Goal: Information Seeking & Learning: Learn about a topic

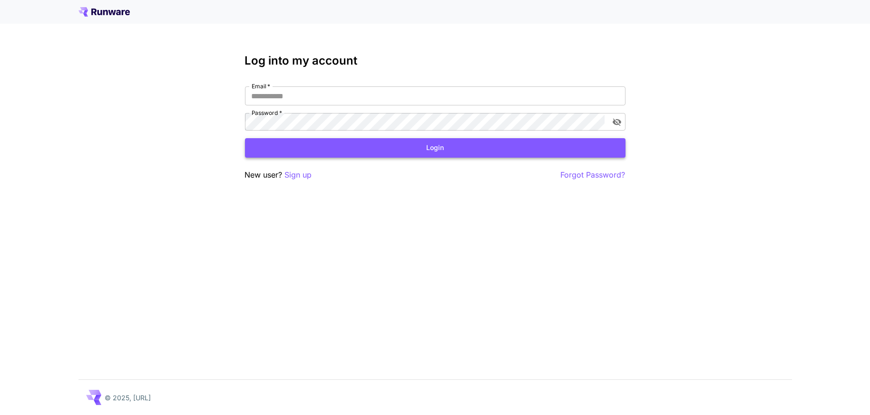
type input "**********"
click at [446, 138] on button "Login" at bounding box center [435, 147] width 380 height 19
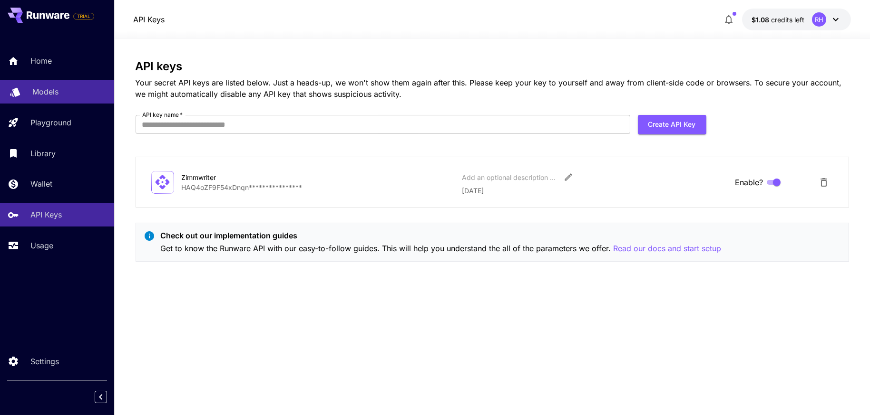
click at [33, 86] on p "Models" at bounding box center [45, 91] width 26 height 11
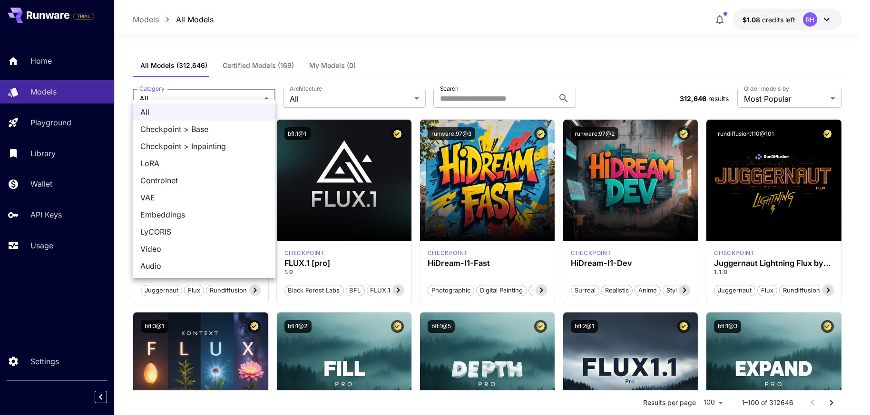
click at [396, 34] on div at bounding box center [435, 207] width 870 height 415
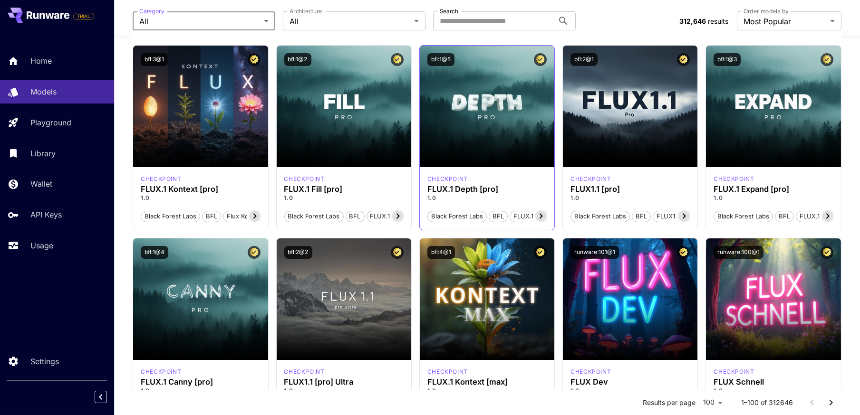
scroll to position [238, 0]
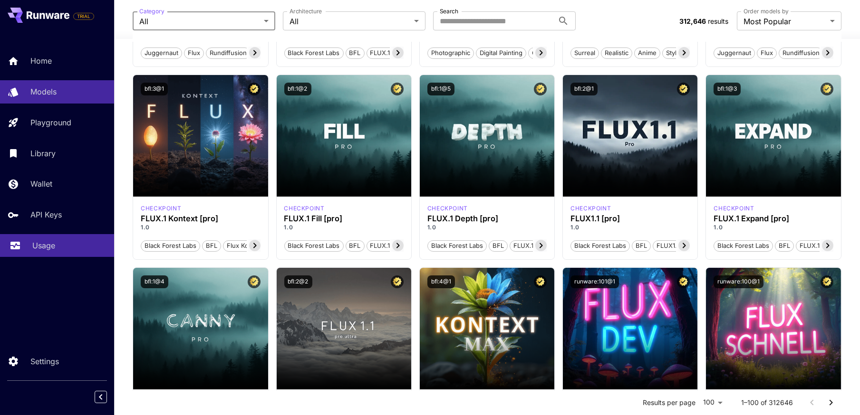
click at [36, 234] on link "Usage" at bounding box center [57, 245] width 114 height 23
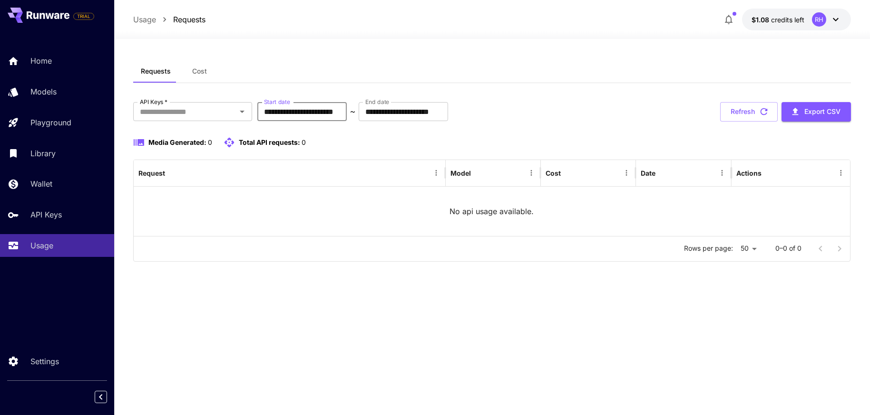
click at [323, 102] on input "**********" at bounding box center [301, 111] width 89 height 19
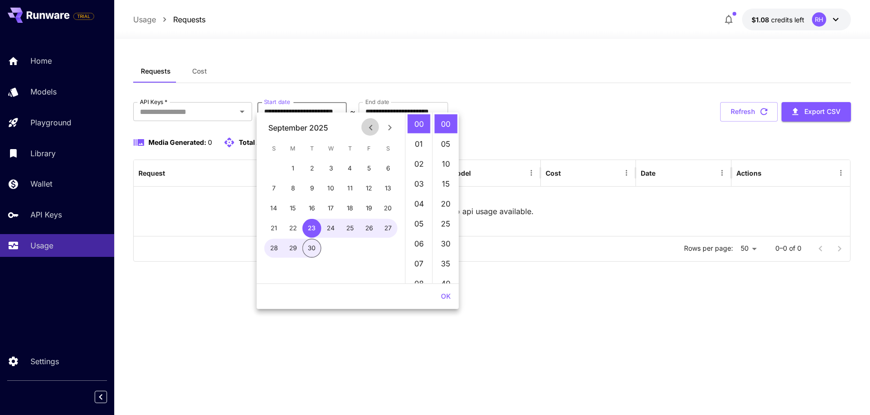
click at [371, 126] on icon "Previous month" at bounding box center [370, 127] width 11 height 11
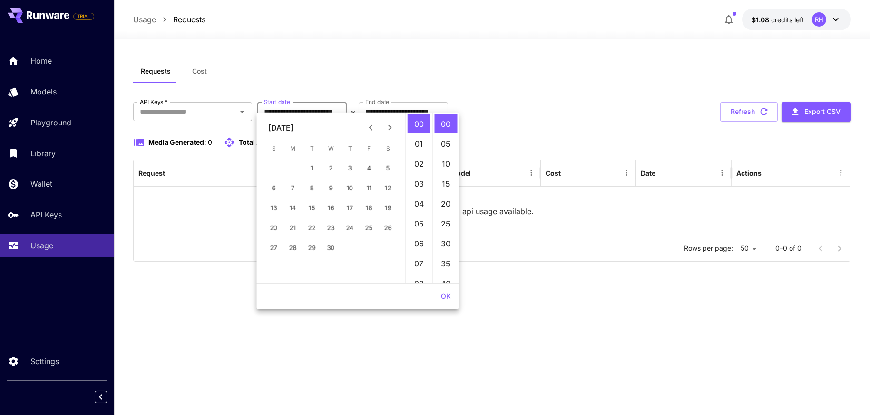
click at [371, 126] on icon "Previous month" at bounding box center [370, 127] width 11 height 11
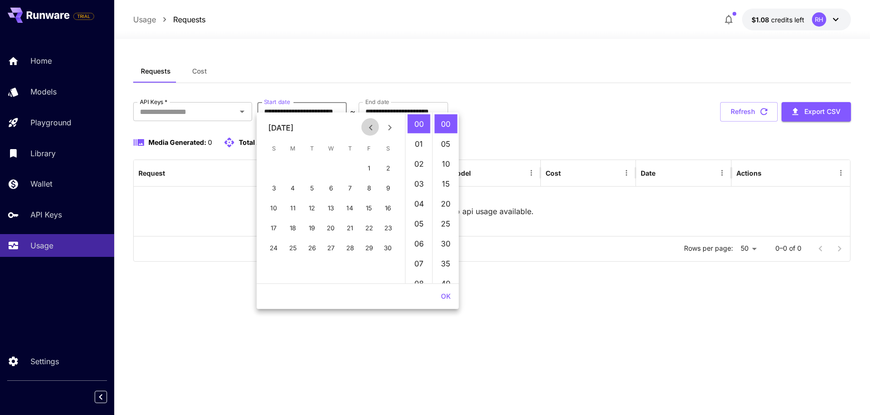
click at [371, 126] on icon "Previous month" at bounding box center [370, 127] width 11 height 11
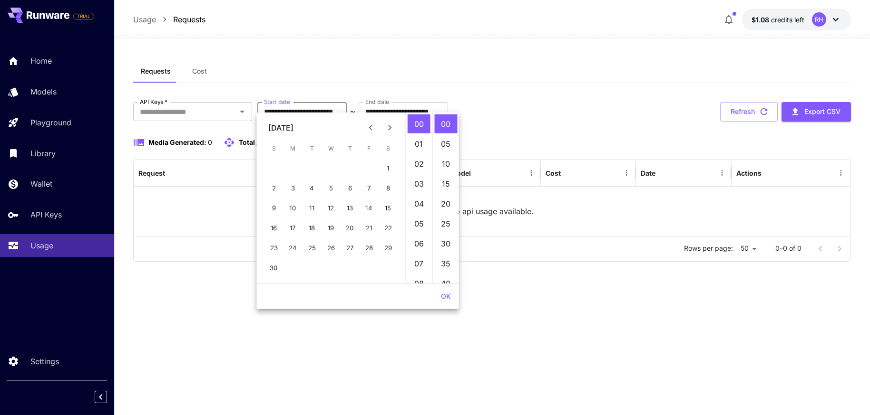
click at [562, 102] on div "**********" at bounding box center [492, 111] width 718 height 19
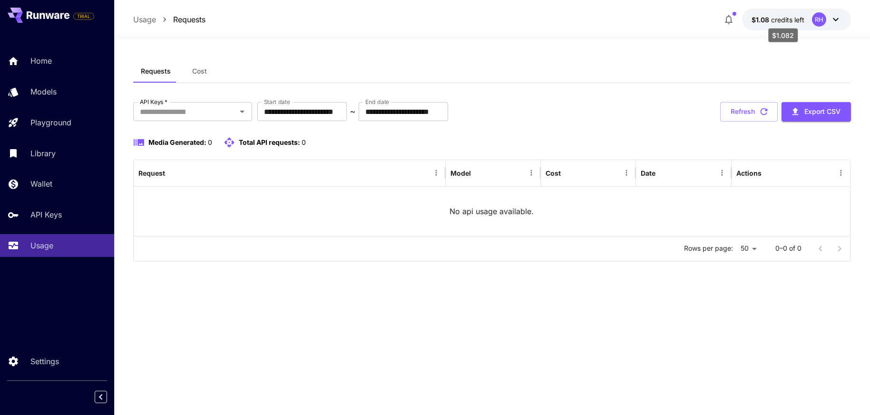
click at [762, 16] on span "$1.08" at bounding box center [760, 20] width 19 height 8
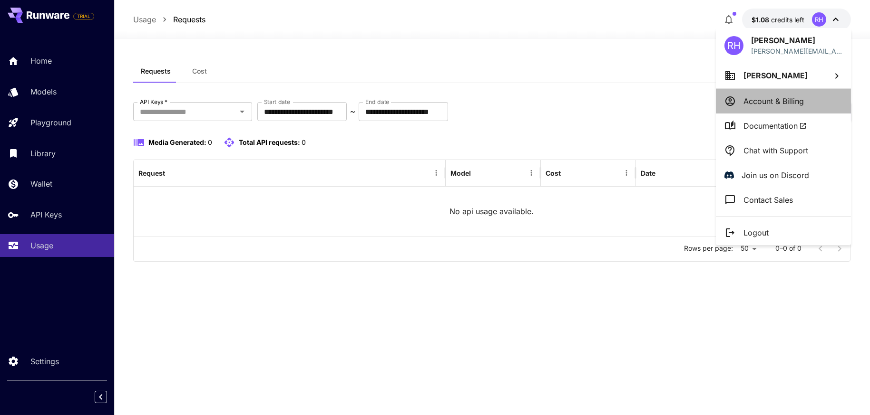
click at [764, 97] on p "Account & Billing" at bounding box center [773, 101] width 60 height 11
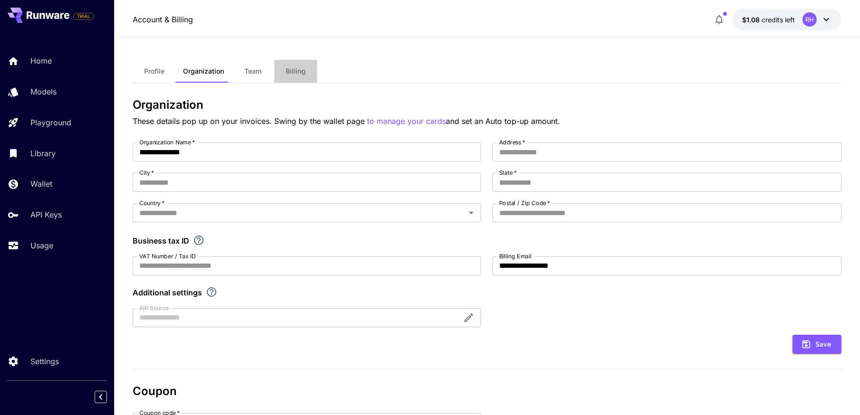
click at [295, 67] on span "Billing" at bounding box center [296, 71] width 20 height 9
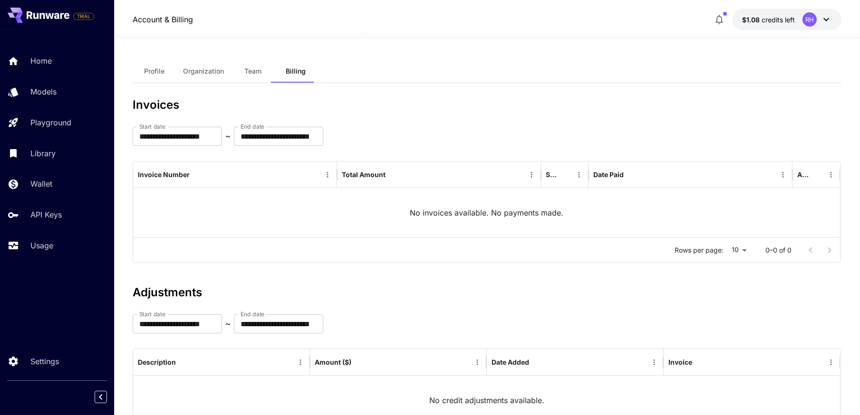
click at [155, 67] on span "Profile" at bounding box center [154, 71] width 20 height 9
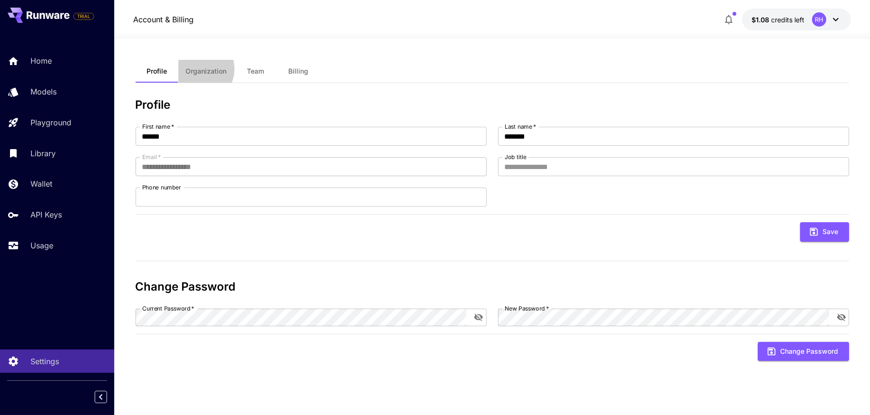
click at [197, 67] on span "Organization" at bounding box center [206, 71] width 41 height 9
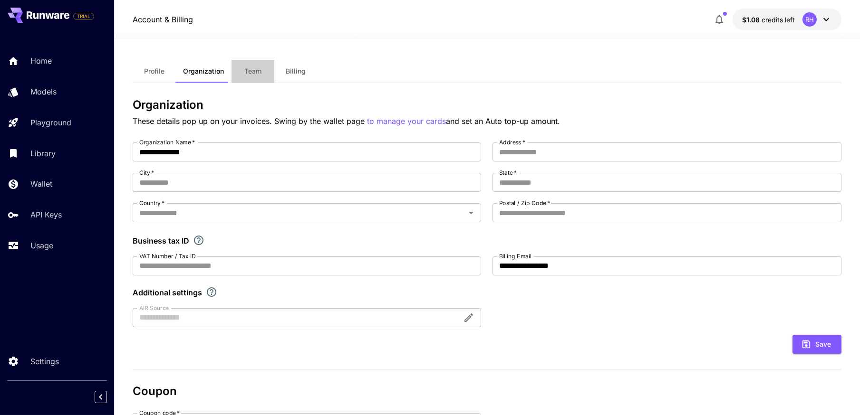
click at [254, 67] on span "Team" at bounding box center [252, 71] width 17 height 9
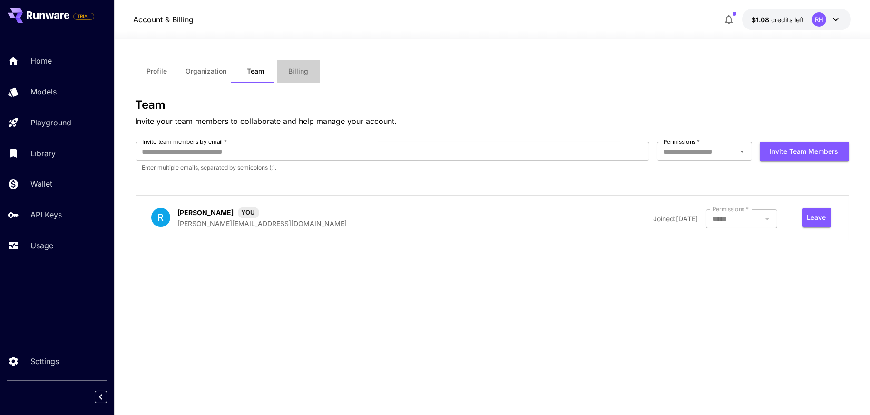
click at [297, 67] on span "Billing" at bounding box center [299, 71] width 20 height 9
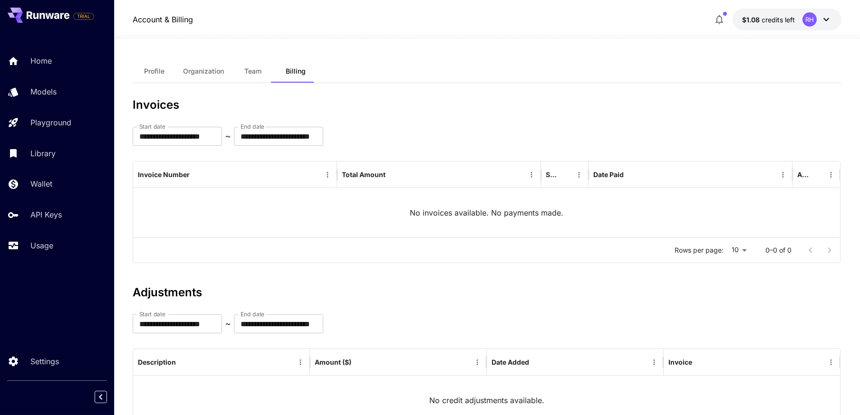
click at [725, 14] on icon "button" at bounding box center [719, 19] width 11 height 11
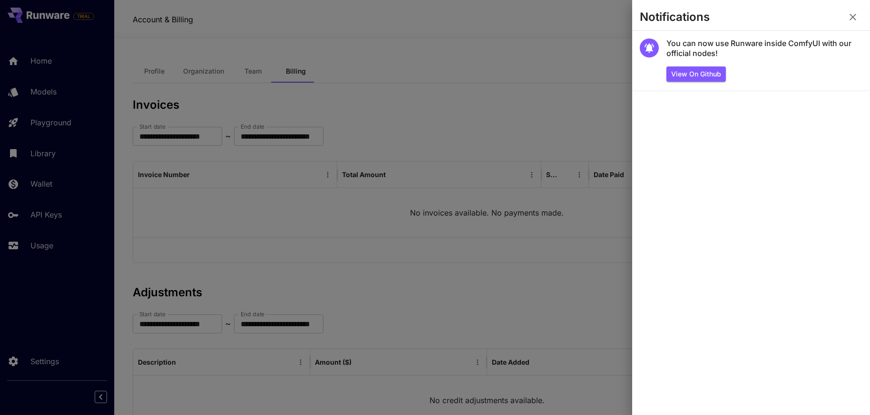
click at [532, 46] on div at bounding box center [435, 207] width 870 height 415
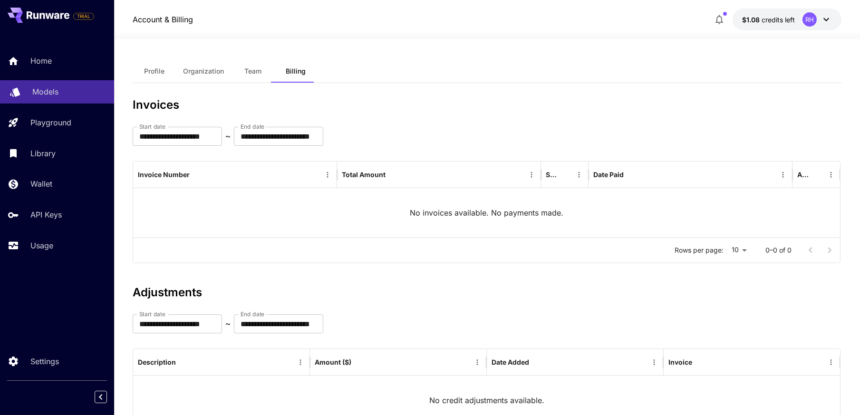
click at [36, 86] on p "Models" at bounding box center [45, 91] width 26 height 11
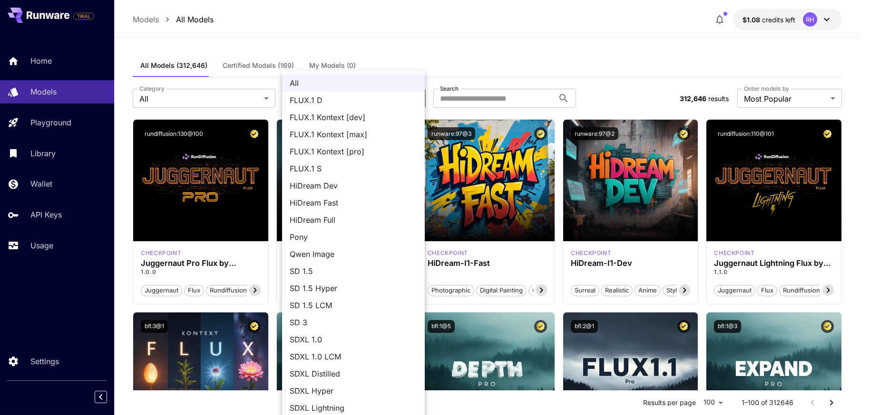
click at [494, 47] on div at bounding box center [435, 207] width 870 height 415
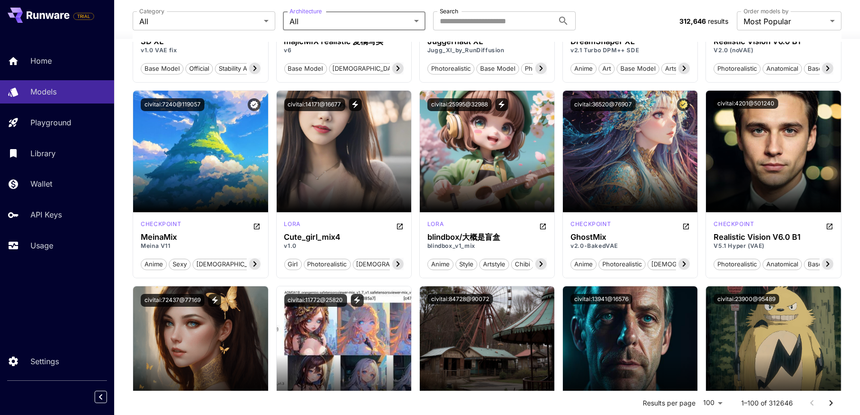
scroll to position [1474, 0]
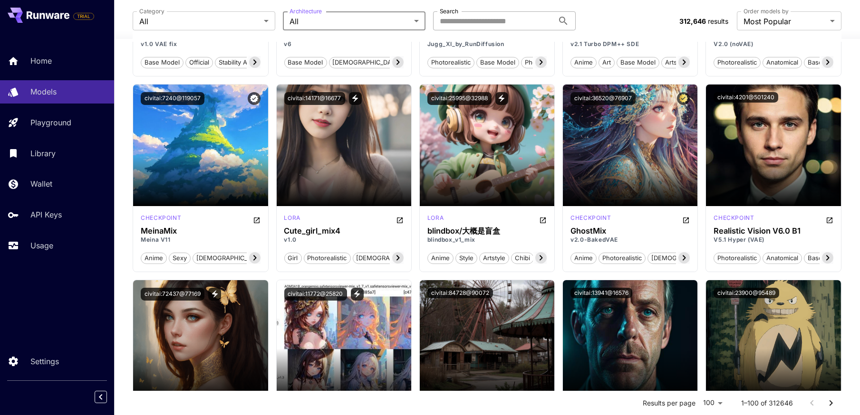
click at [461, 17] on input "Search" at bounding box center [493, 20] width 121 height 19
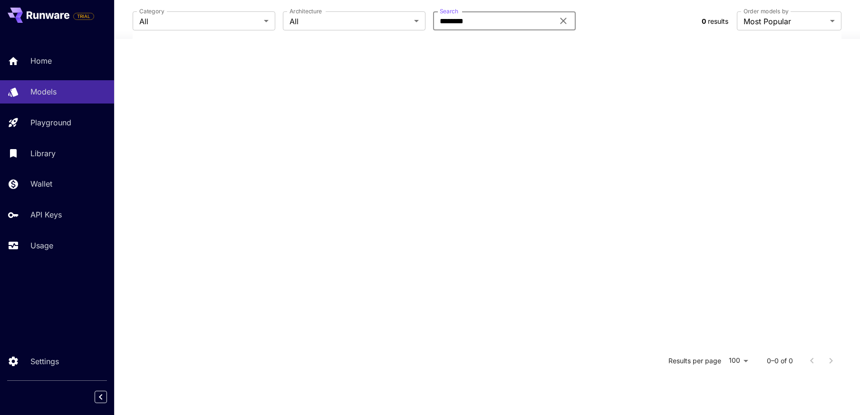
scroll to position [173, 0]
click at [461, 19] on input "********" at bounding box center [493, 20] width 121 height 19
type input "******"
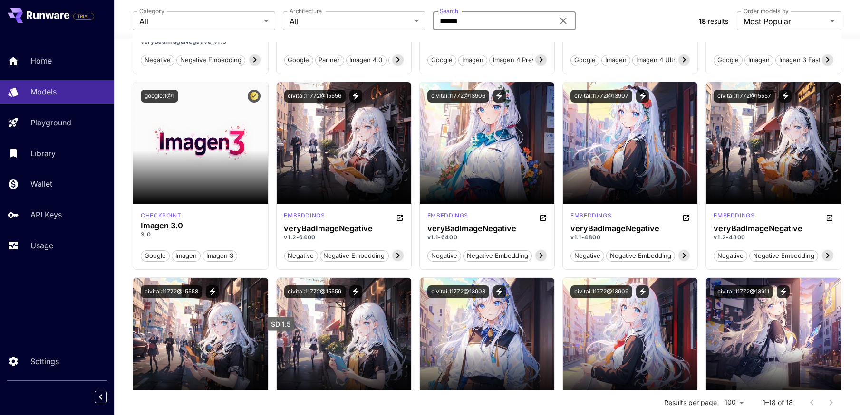
scroll to position [225, 0]
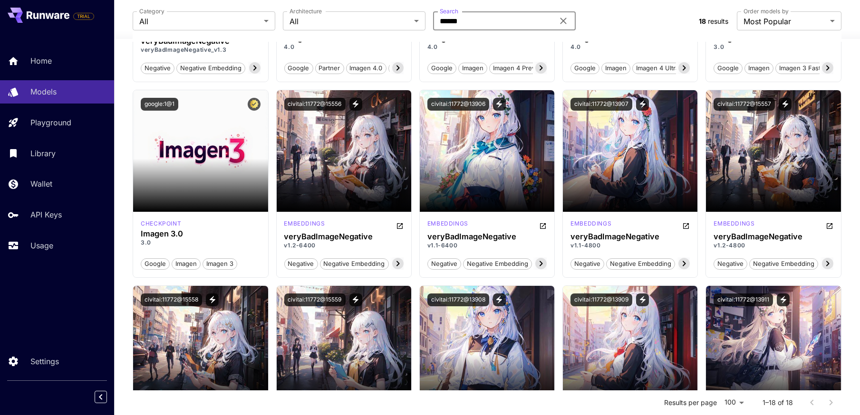
drag, startPoint x: 479, startPoint y: 22, endPoint x: 425, endPoint y: 24, distance: 54.2
click at [425, 24] on div "Category All *** Category Architecture All *** Architecture Search ****** Search" at bounding box center [412, 20] width 559 height 19
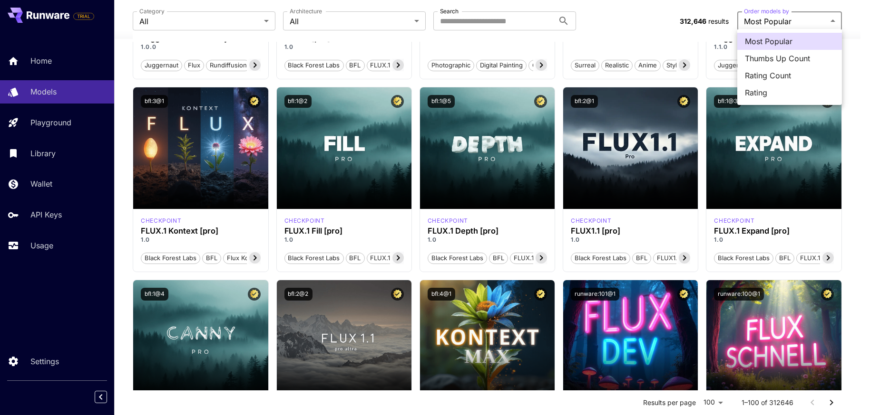
click at [766, 34] on li "Most Popular" at bounding box center [789, 41] width 105 height 17
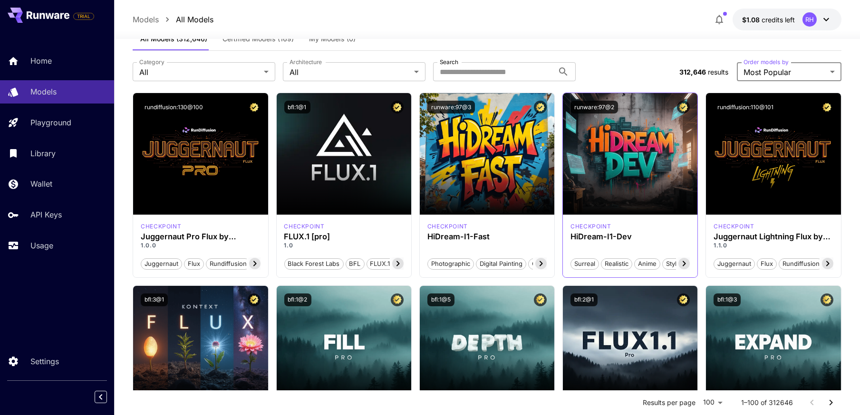
scroll to position [0, 0]
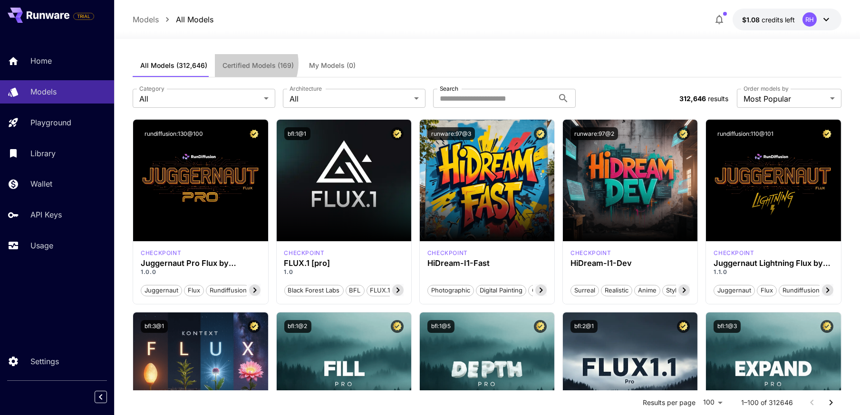
click at [242, 61] on span "Certified Models (169)" at bounding box center [257, 65] width 71 height 9
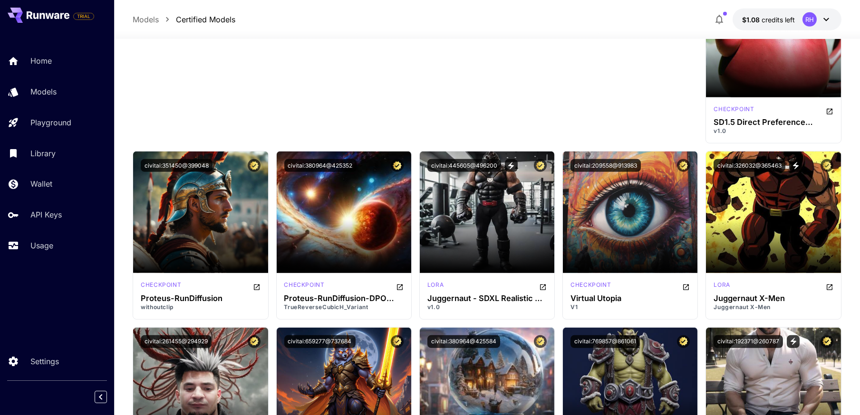
scroll to position [3565, 0]
